Goal: Check status: Check status

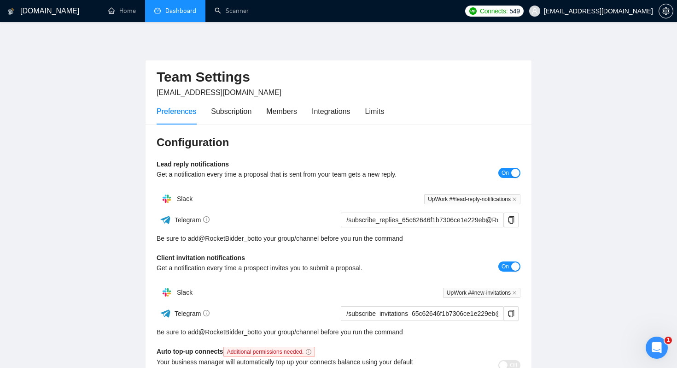
click at [169, 15] on link "Dashboard" at bounding box center [175, 11] width 42 height 8
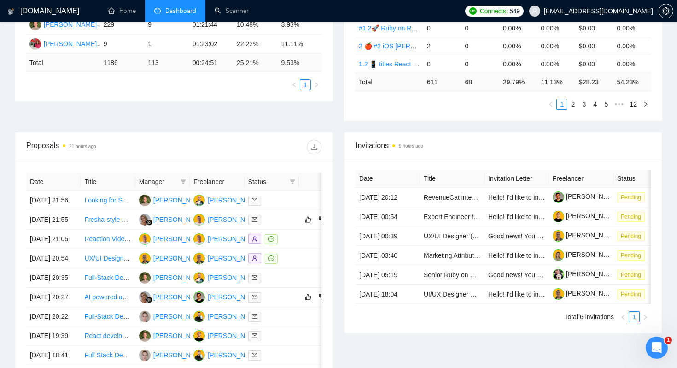
scroll to position [243, 0]
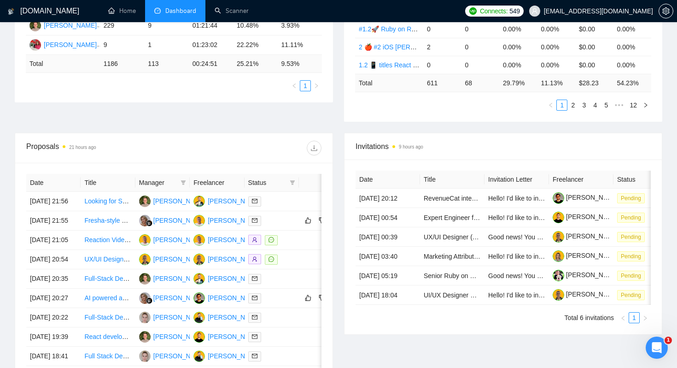
click at [581, 15] on span "[EMAIL_ADDRESS][DOMAIN_NAME]" at bounding box center [591, 10] width 135 height 29
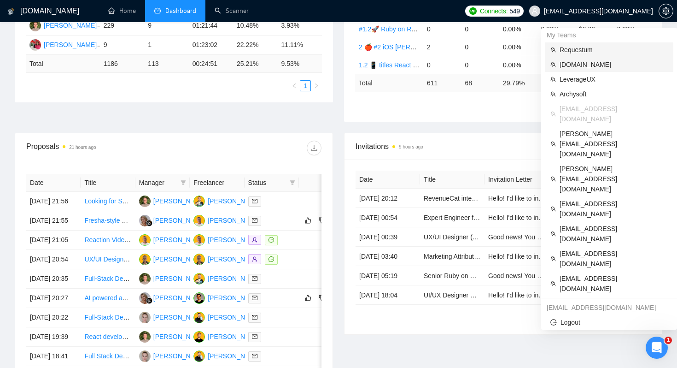
drag, startPoint x: 576, startPoint y: 57, endPoint x: 571, endPoint y: 49, distance: 9.3
click at [575, 57] on li "[DOMAIN_NAME]" at bounding box center [609, 64] width 129 height 15
click at [571, 49] on span "Requestum" at bounding box center [614, 50] width 108 height 10
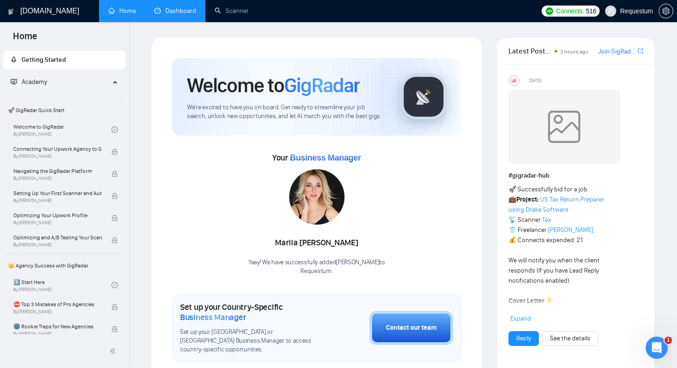
click at [179, 13] on link "Dashboard" at bounding box center [175, 11] width 42 height 8
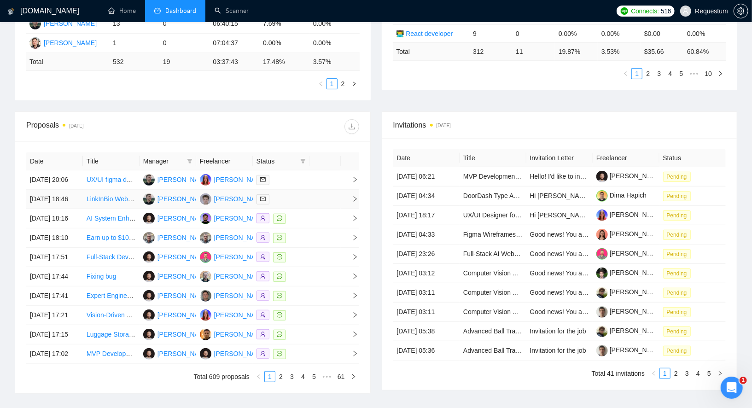
scroll to position [274, 0]
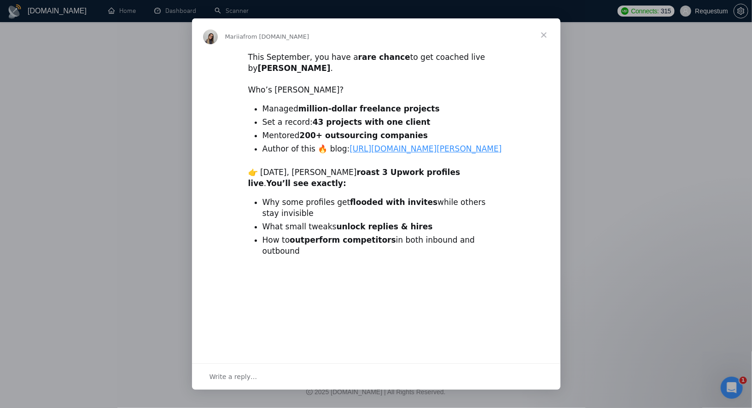
click at [542, 35] on span "Close" at bounding box center [543, 34] width 33 height 33
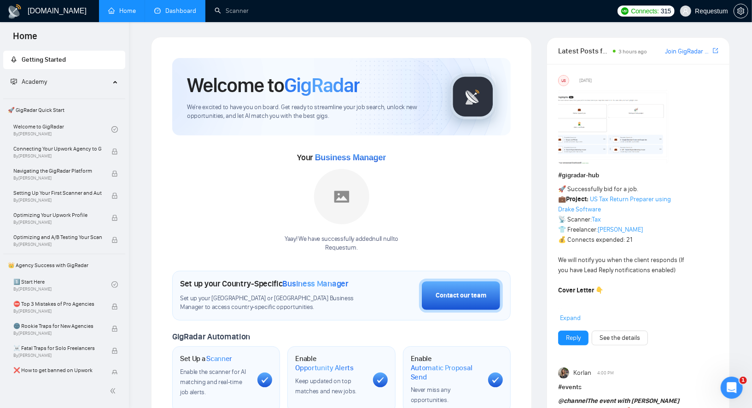
click at [158, 12] on link "Dashboard" at bounding box center [175, 11] width 42 height 8
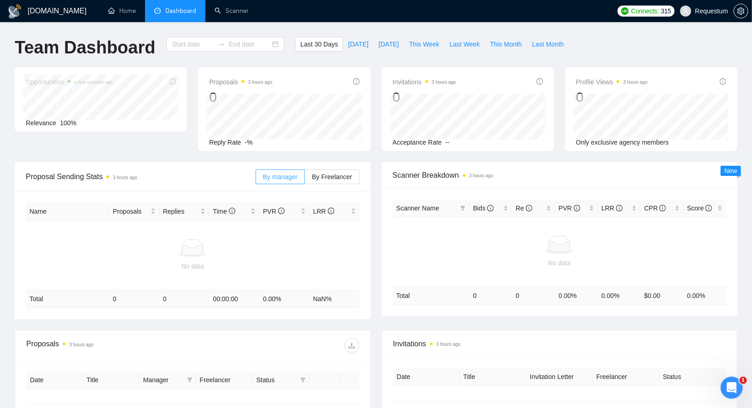
type input "[DATE]"
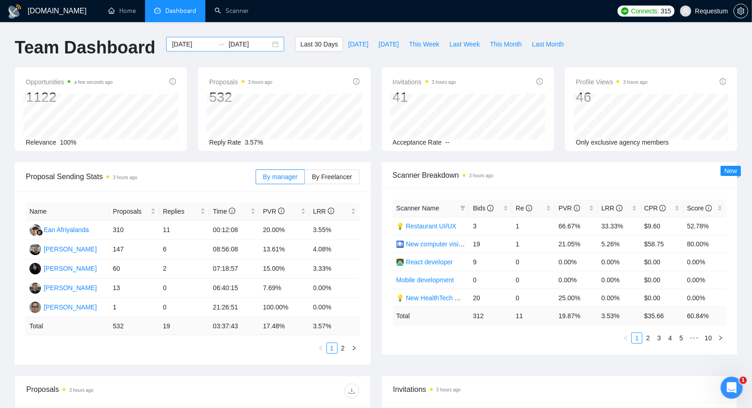
click at [174, 44] on input "[DATE]" at bounding box center [193, 44] width 42 height 10
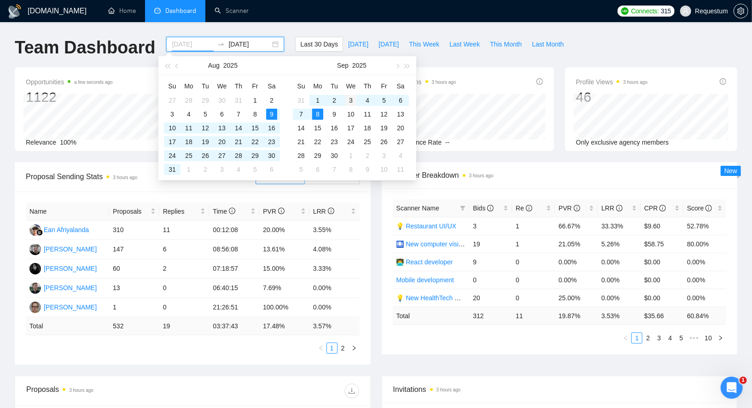
type input "[DATE]"
click at [349, 102] on div "3" at bounding box center [350, 100] width 11 height 11
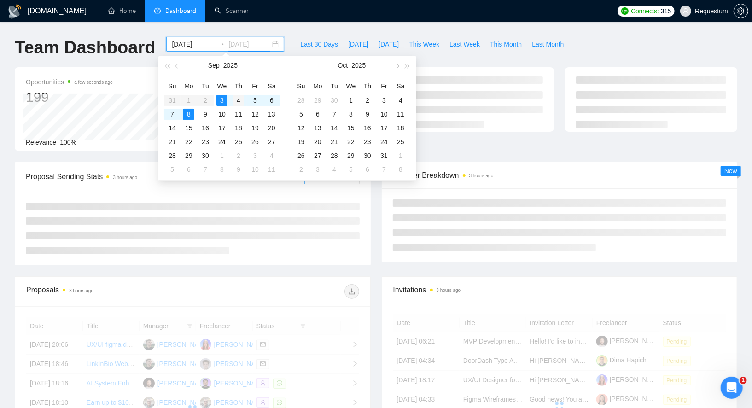
type input "[DATE]"
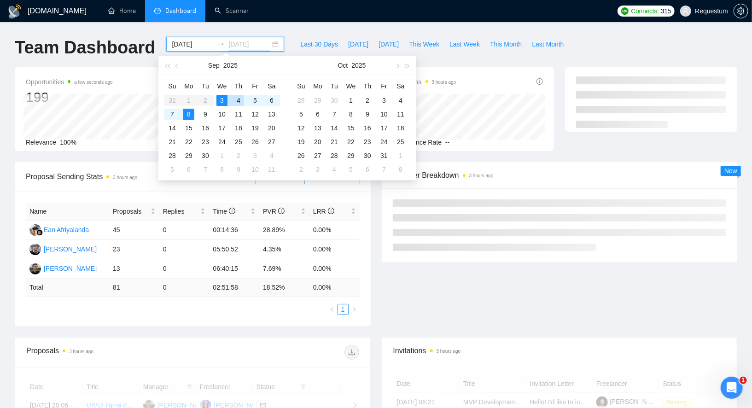
click at [239, 96] on div "4" at bounding box center [238, 100] width 11 height 11
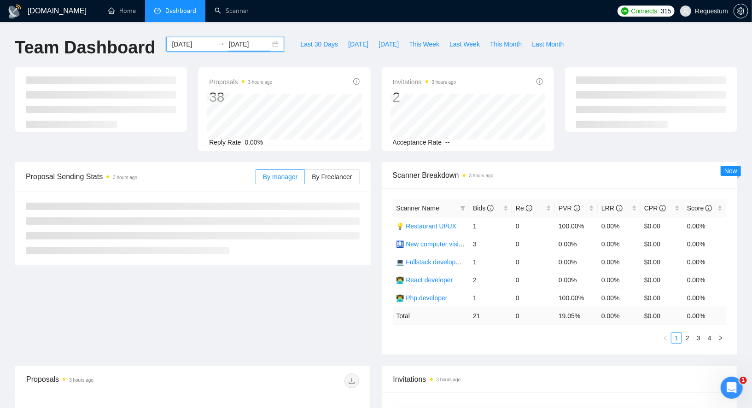
click at [302, 29] on div "[DOMAIN_NAME] Home Dashboard Scanner Connects: 315 Requestum Team Dashboard [DA…" at bounding box center [376, 365] width 752 height 730
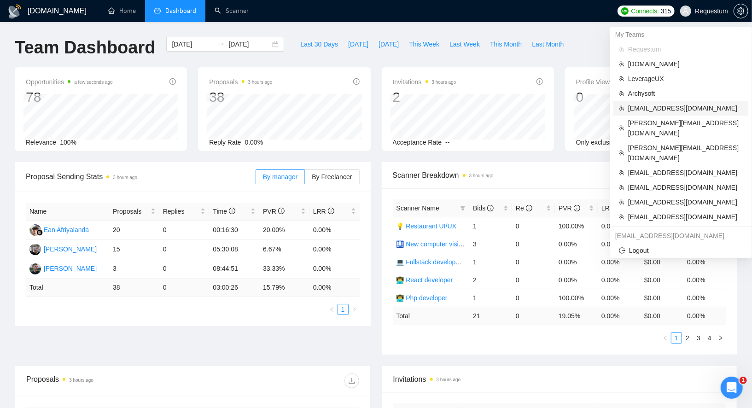
click at [635, 107] on span "[EMAIL_ADDRESS][DOMAIN_NAME]" at bounding box center [685, 108] width 115 height 10
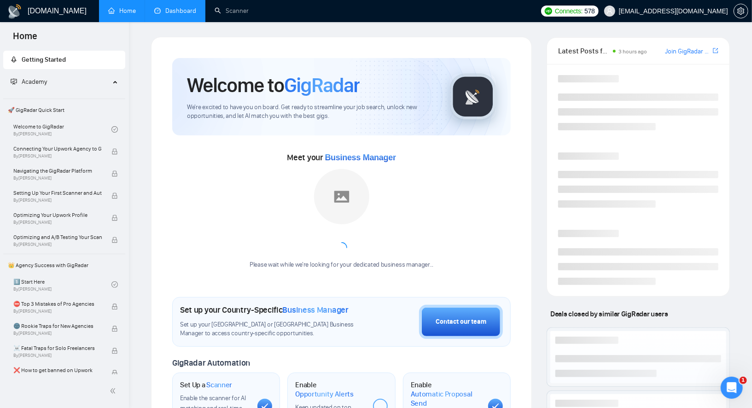
click at [176, 13] on link "Dashboard" at bounding box center [175, 11] width 42 height 8
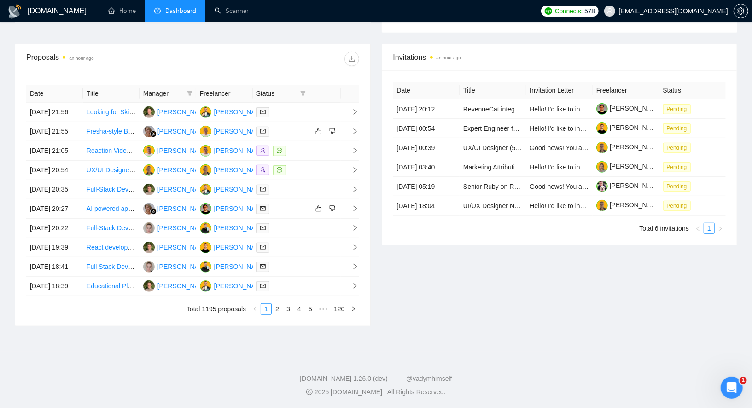
scroll to position [357, 0]
